Goal: Information Seeking & Learning: Learn about a topic

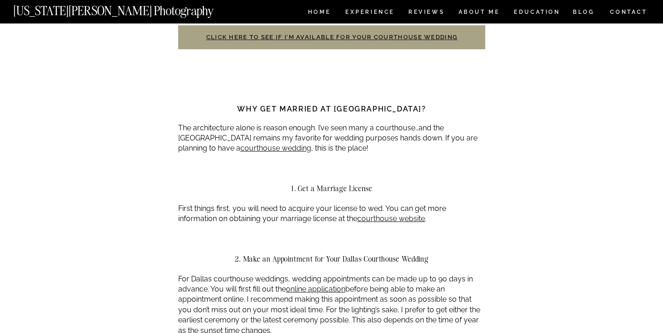
scroll to position [444, 0]
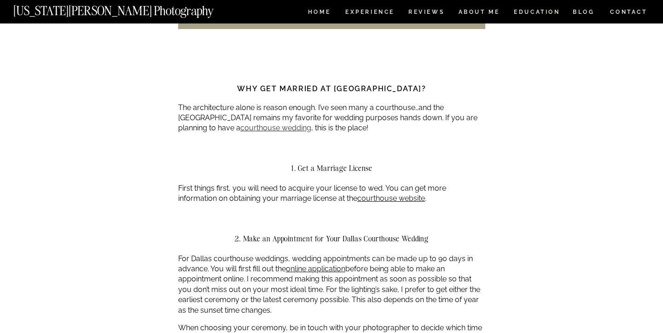
click at [240, 123] on link "courthouse wedding" at bounding box center [275, 127] width 71 height 9
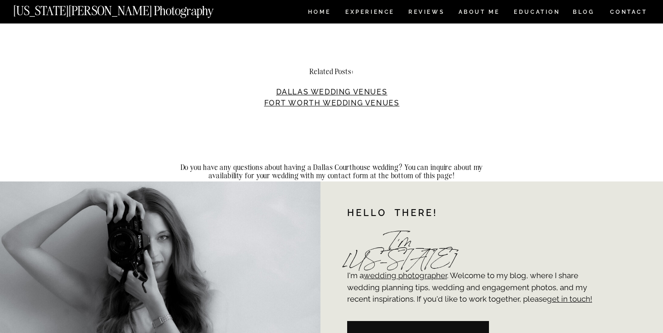
scroll to position [2483, 0]
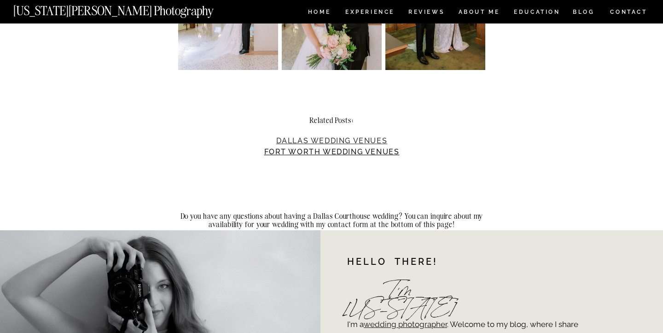
click at [326, 136] on link "Dallas Wedding Venues" at bounding box center [331, 140] width 111 height 9
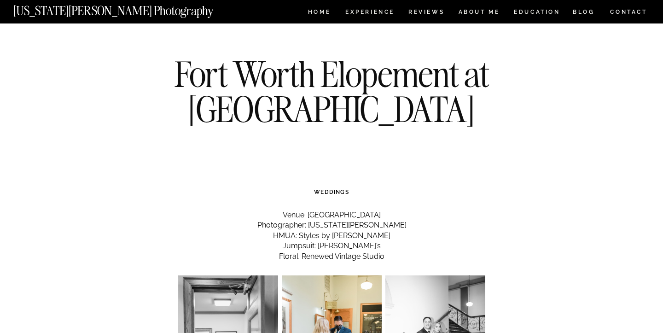
scroll to position [216, 0]
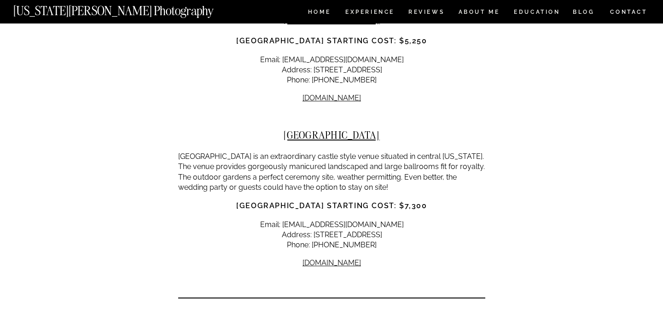
scroll to position [13079, 0]
